Goal: Navigation & Orientation: Understand site structure

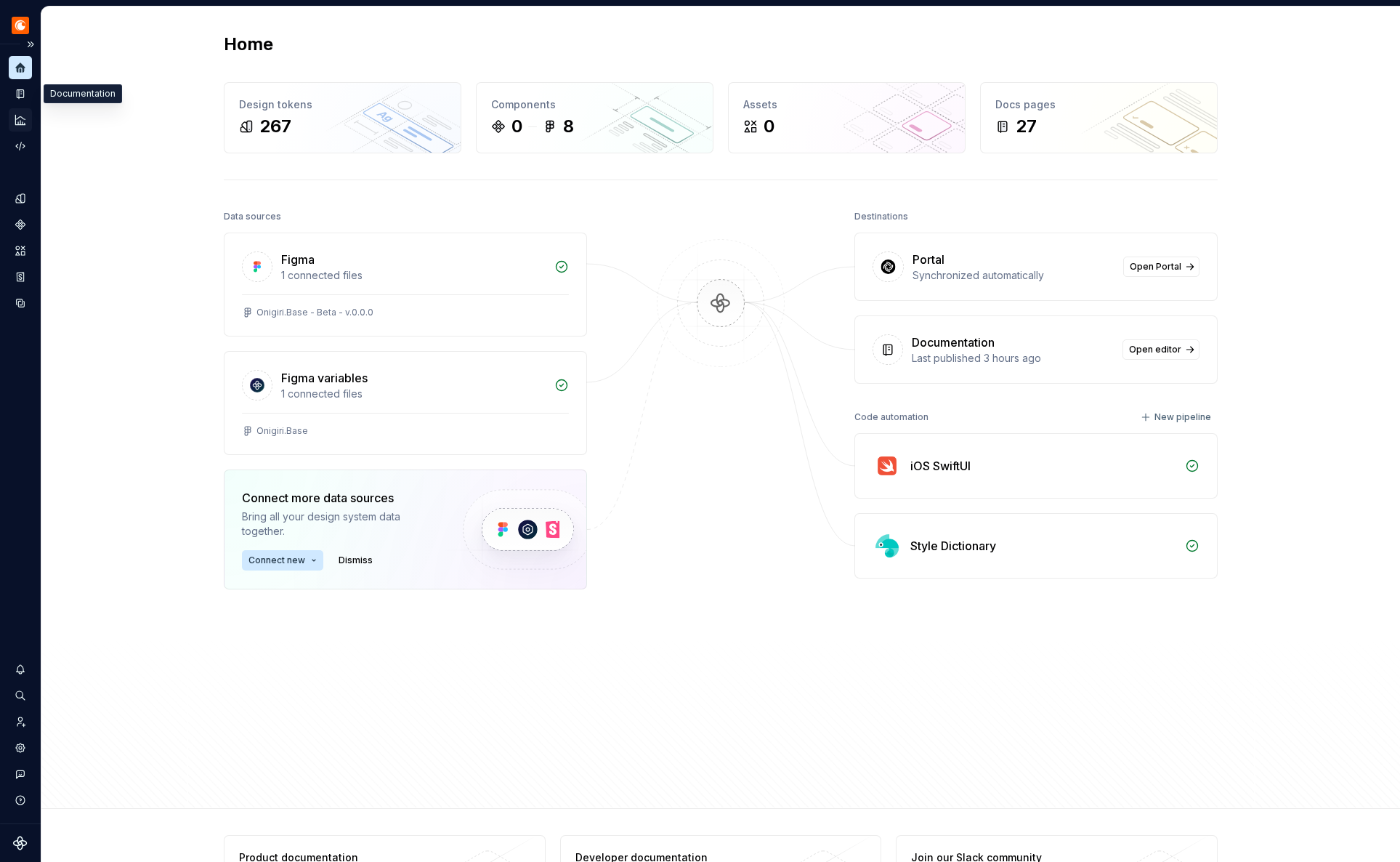
click at [20, 112] on div "Analytics" at bounding box center [20, 120] width 23 height 23
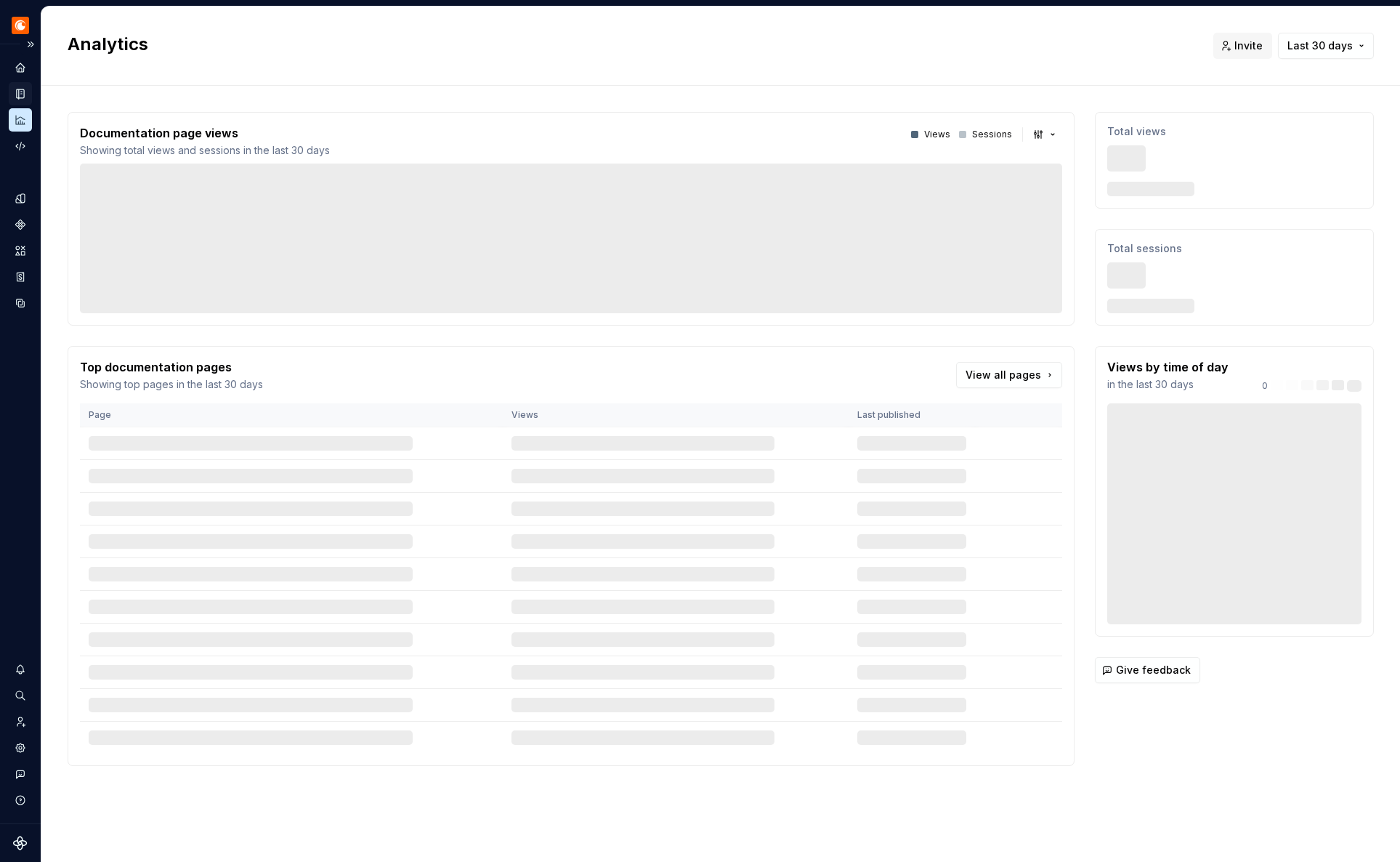
click at [19, 95] on icon "Documentation" at bounding box center [22, 94] width 6 height 8
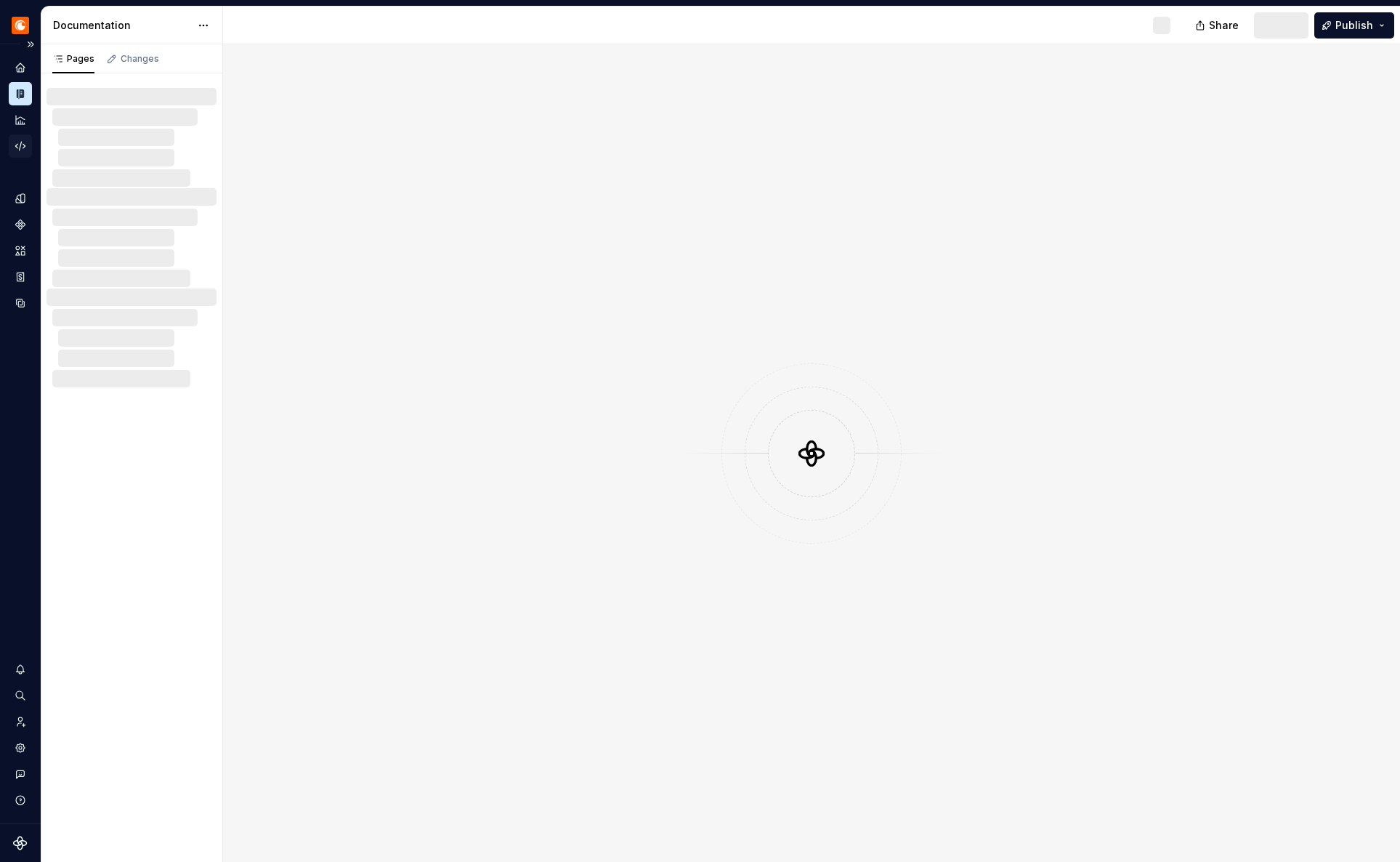
click at [21, 144] on icon "Code automation" at bounding box center [20, 145] width 10 height 9
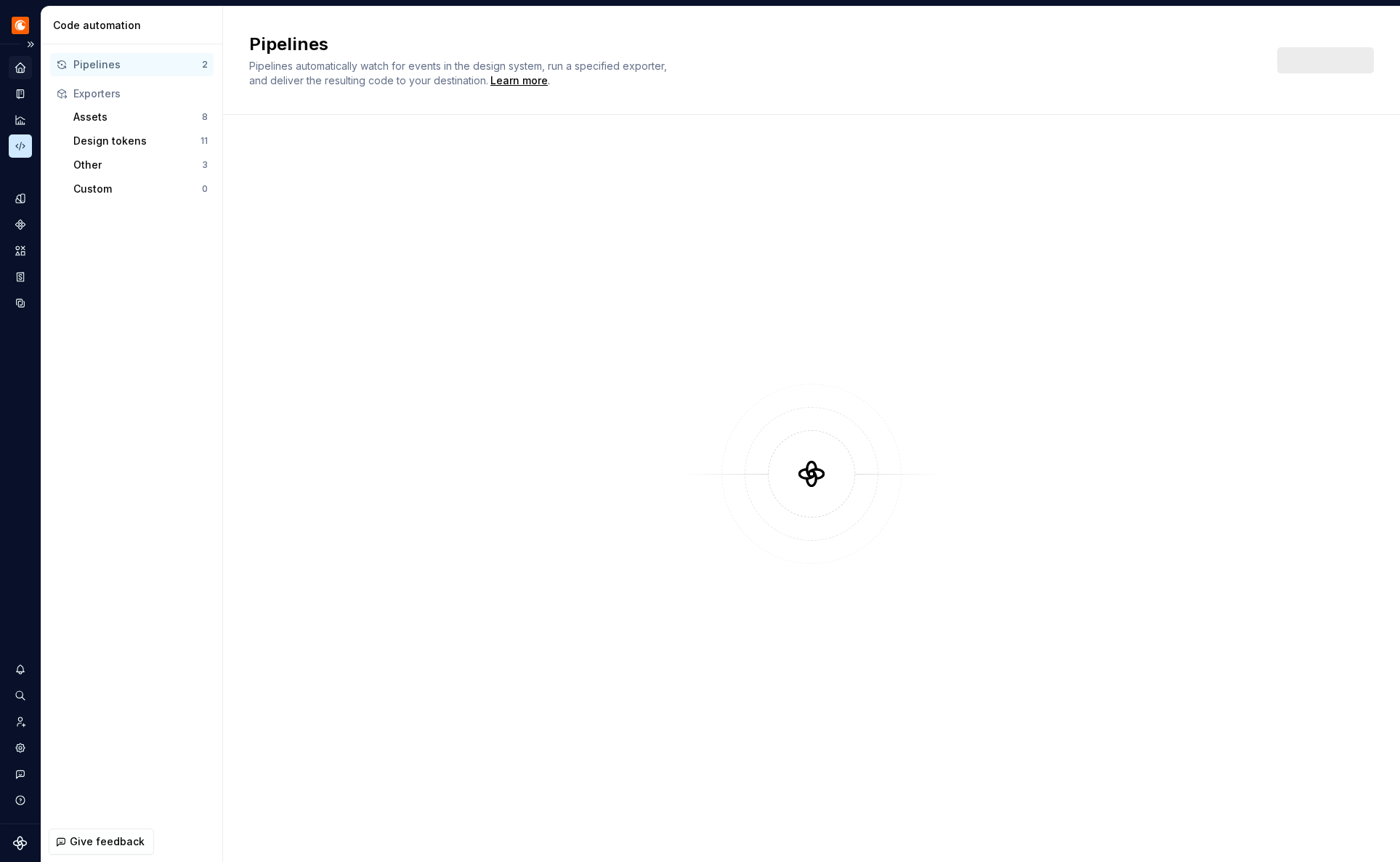
click at [18, 68] on icon "Home" at bounding box center [20, 67] width 10 height 10
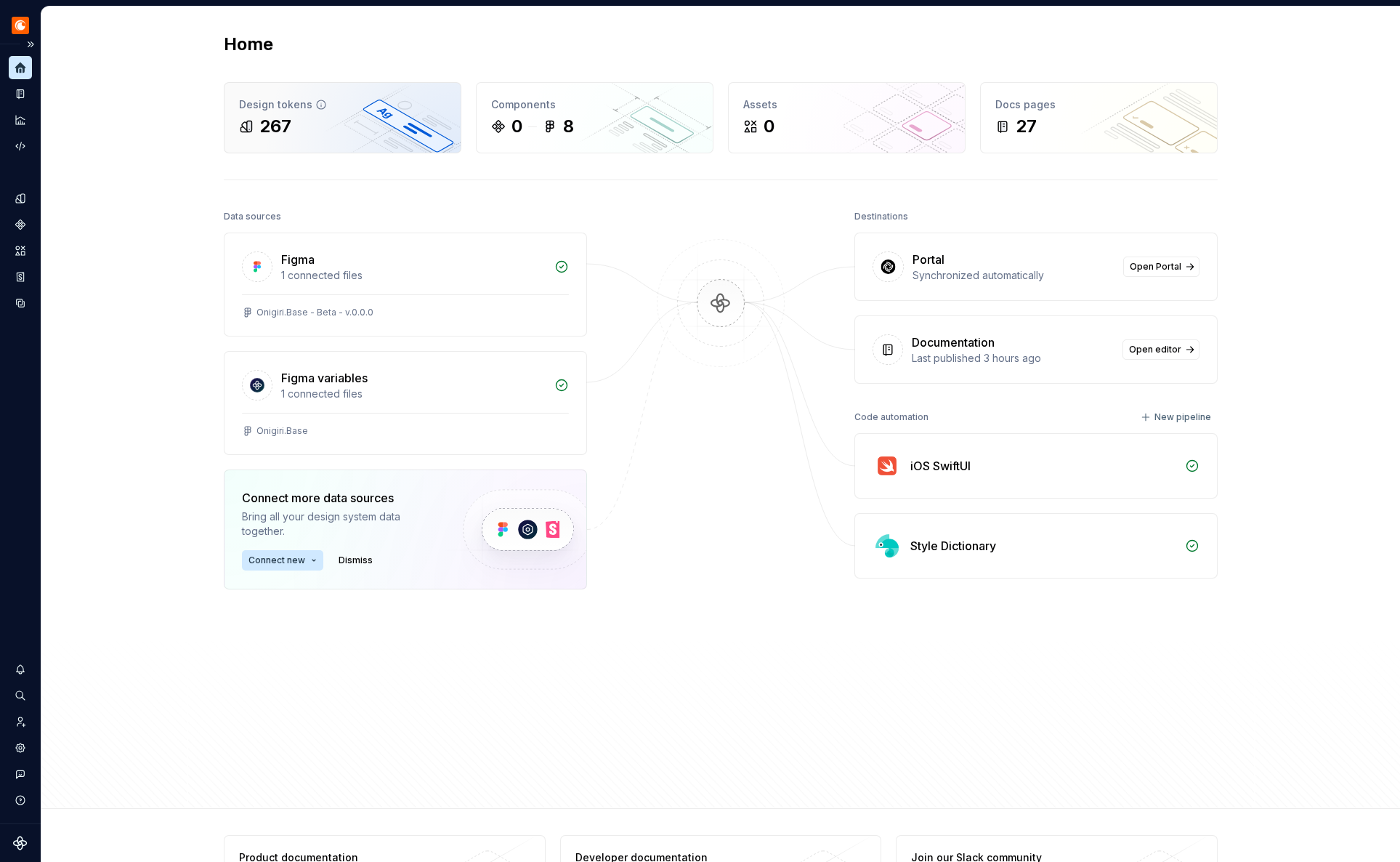
click at [305, 129] on div "267" at bounding box center [343, 126] width 207 height 23
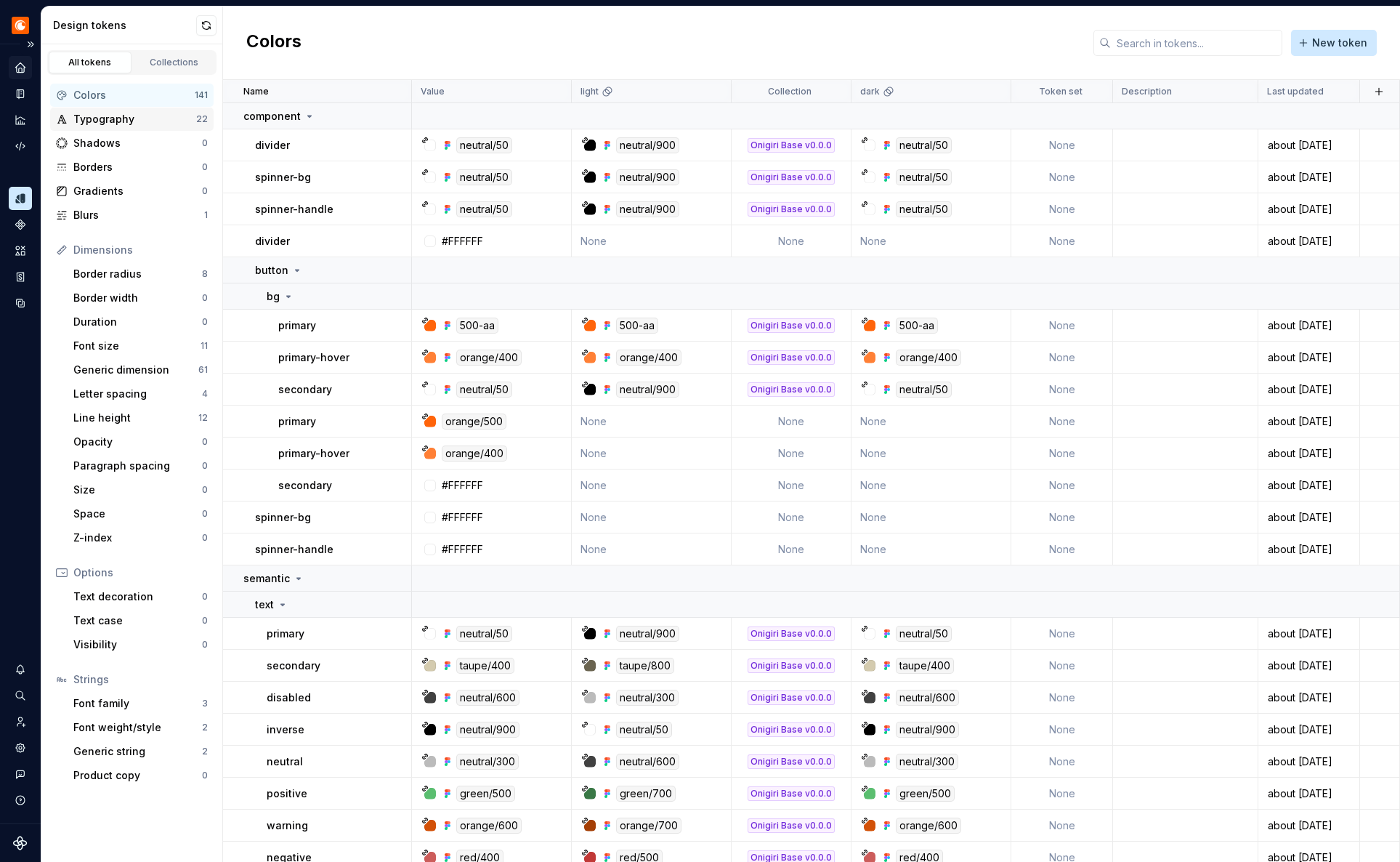
click at [133, 119] on div "Typography" at bounding box center [134, 119] width 123 height 14
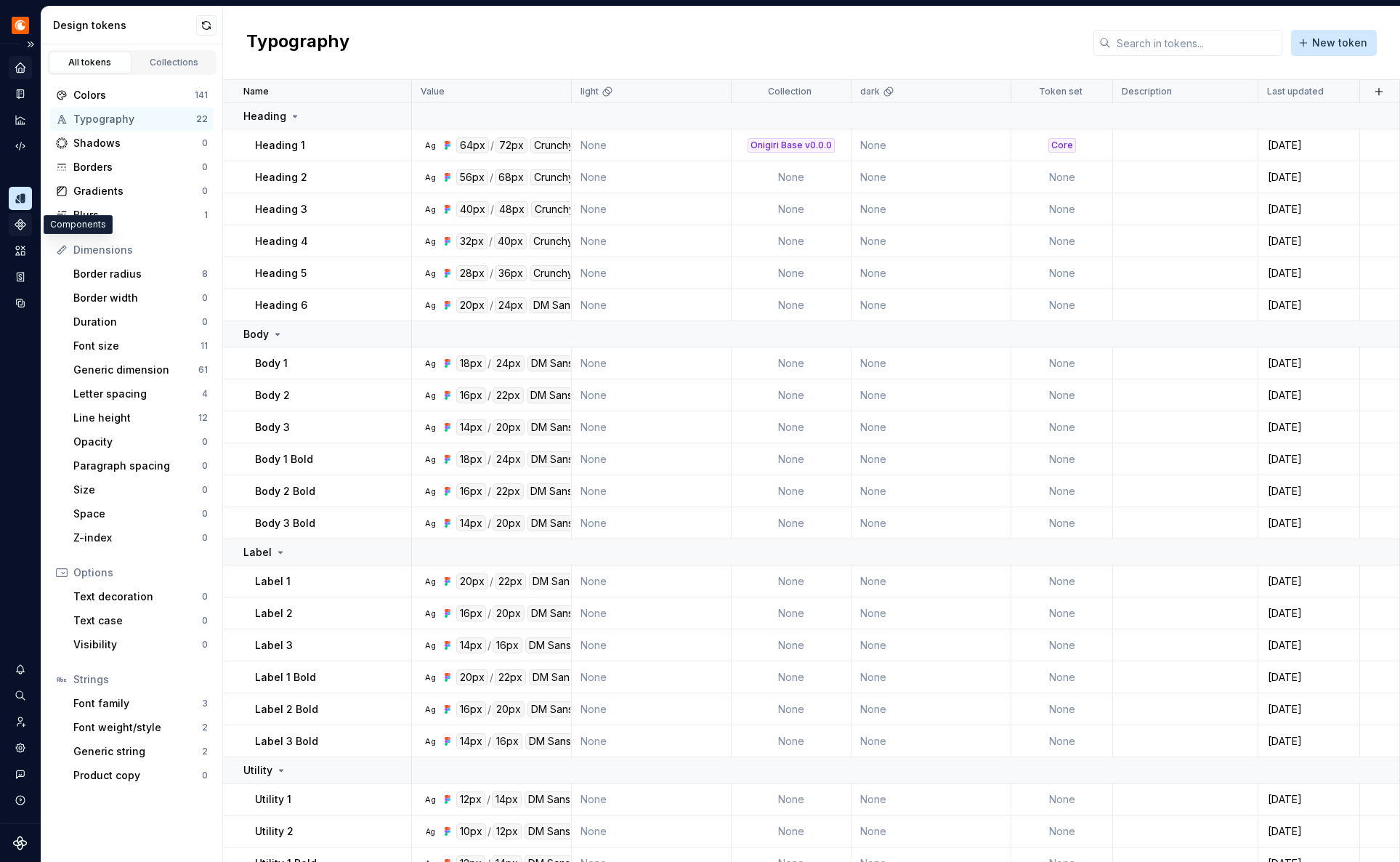
click at [18, 220] on icon "Components" at bounding box center [20, 224] width 10 height 10
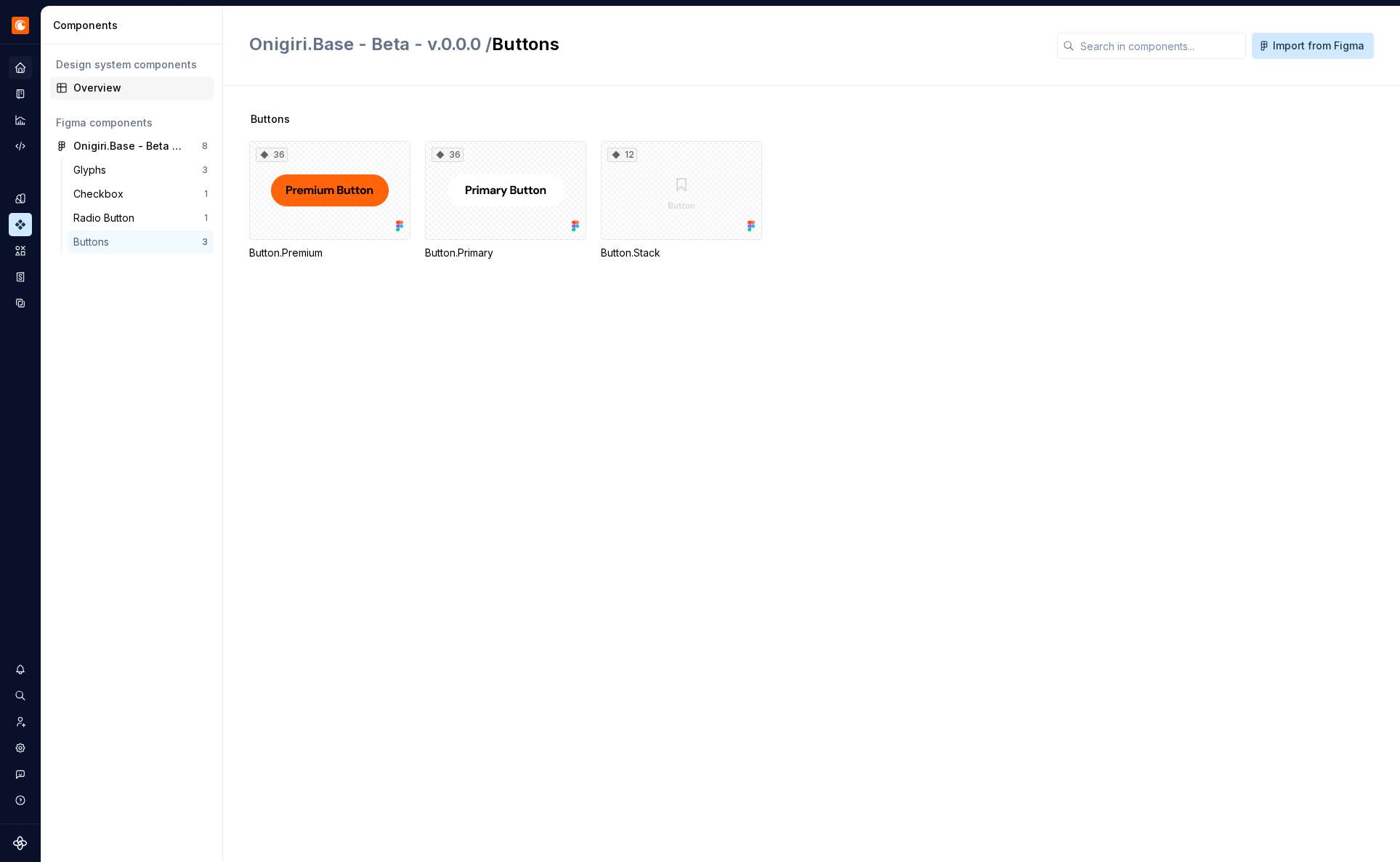
click at [138, 84] on div "Overview" at bounding box center [140, 88] width 134 height 14
